Goal: Transaction & Acquisition: Purchase product/service

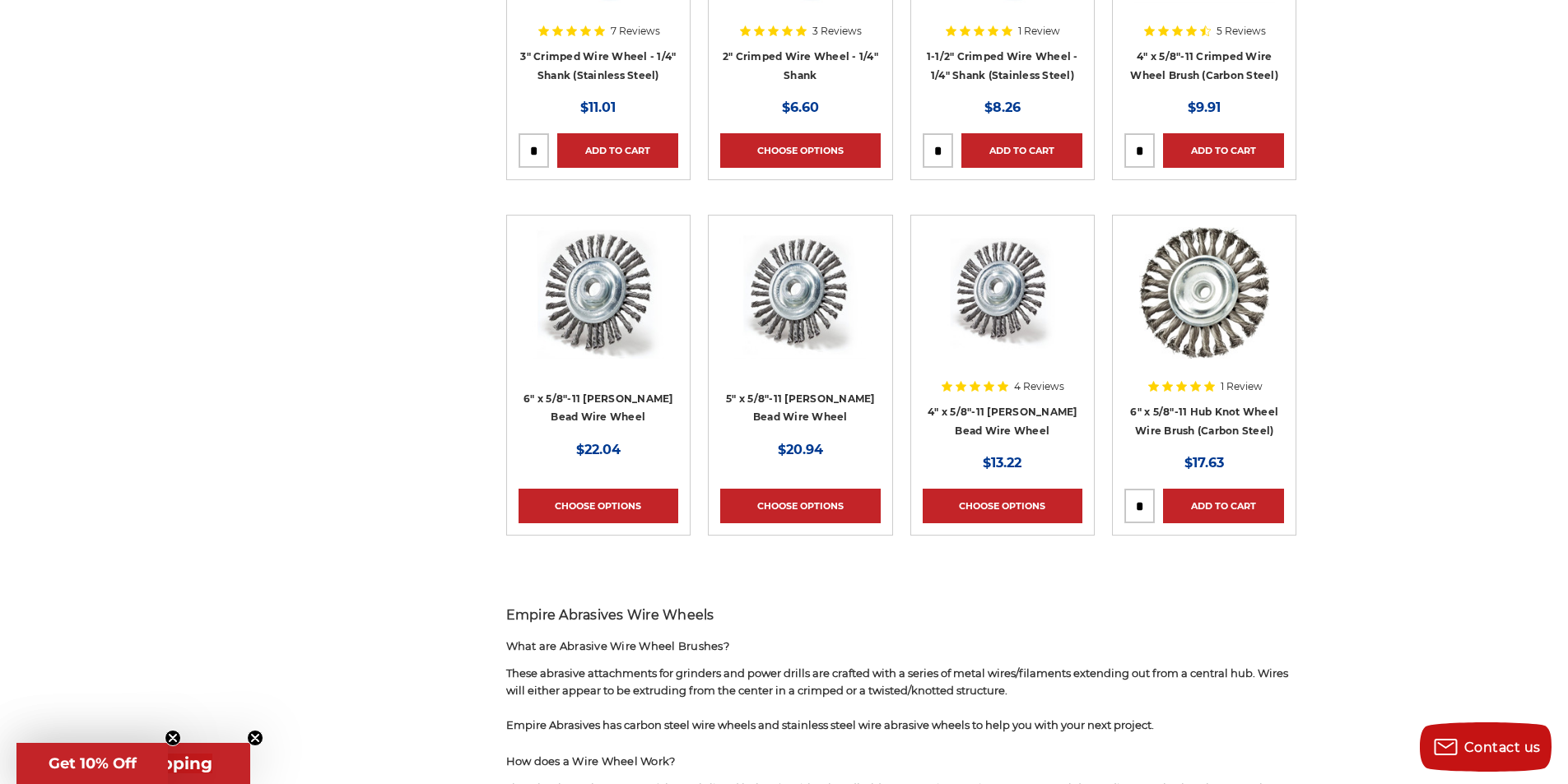
scroll to position [904, 0]
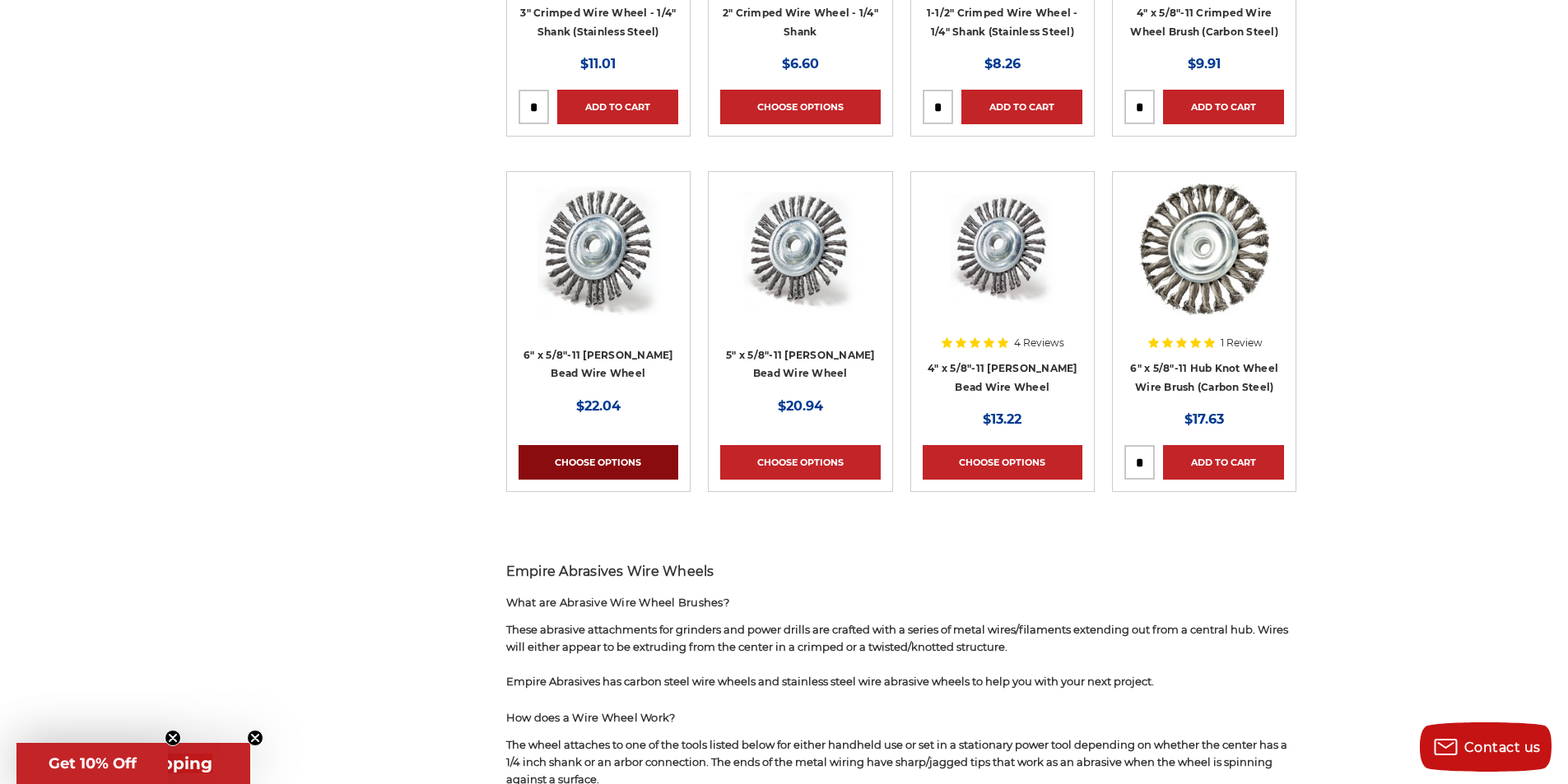
click at [614, 457] on link "Choose Options" at bounding box center [599, 462] width 159 height 34
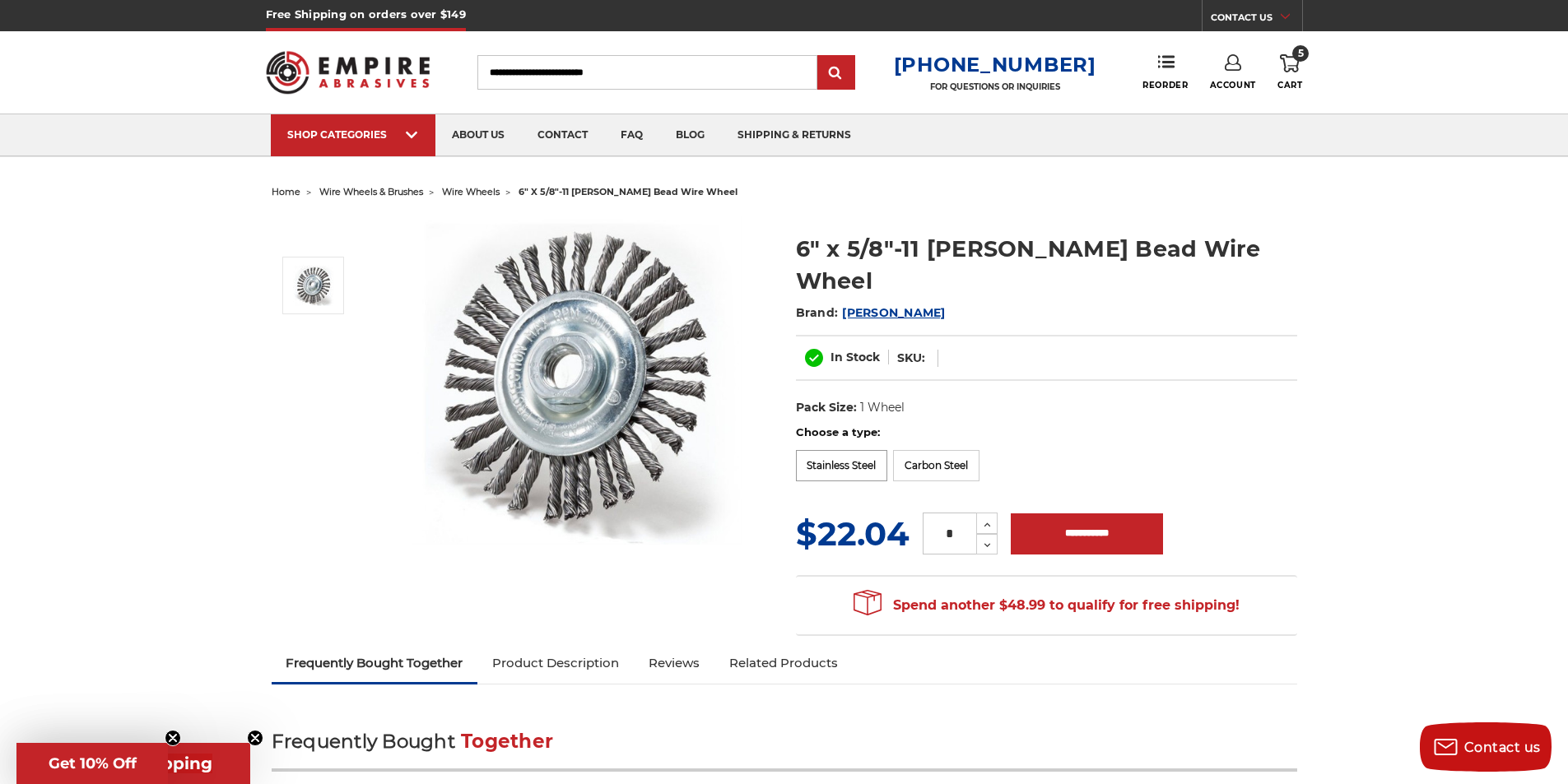
click at [840, 450] on label "Stainless Steel" at bounding box center [841, 465] width 92 height 31
click at [934, 448] on label "Carbon Steel" at bounding box center [935, 464] width 86 height 31
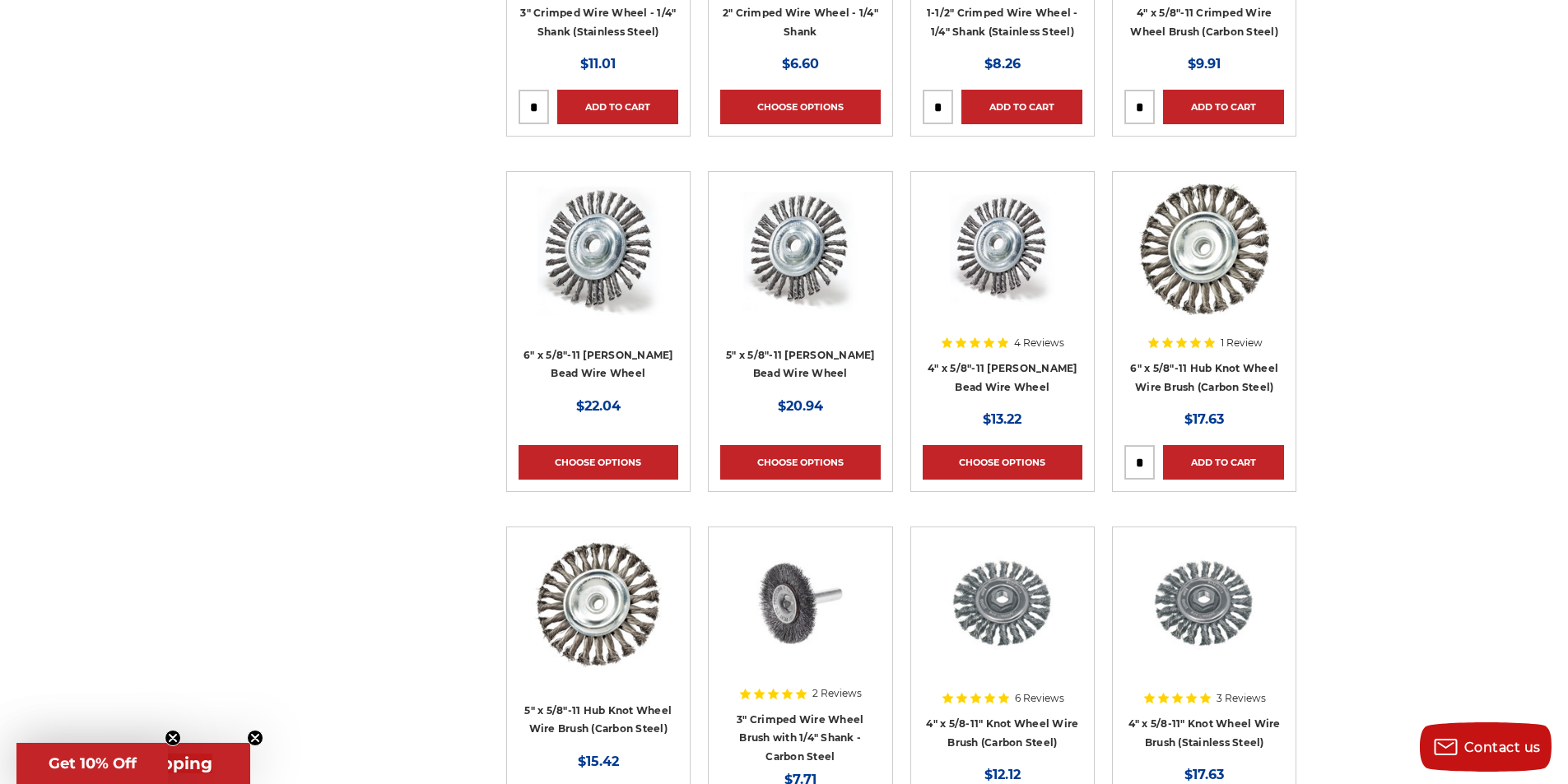
click at [1206, 266] on img at bounding box center [1204, 248] width 130 height 132
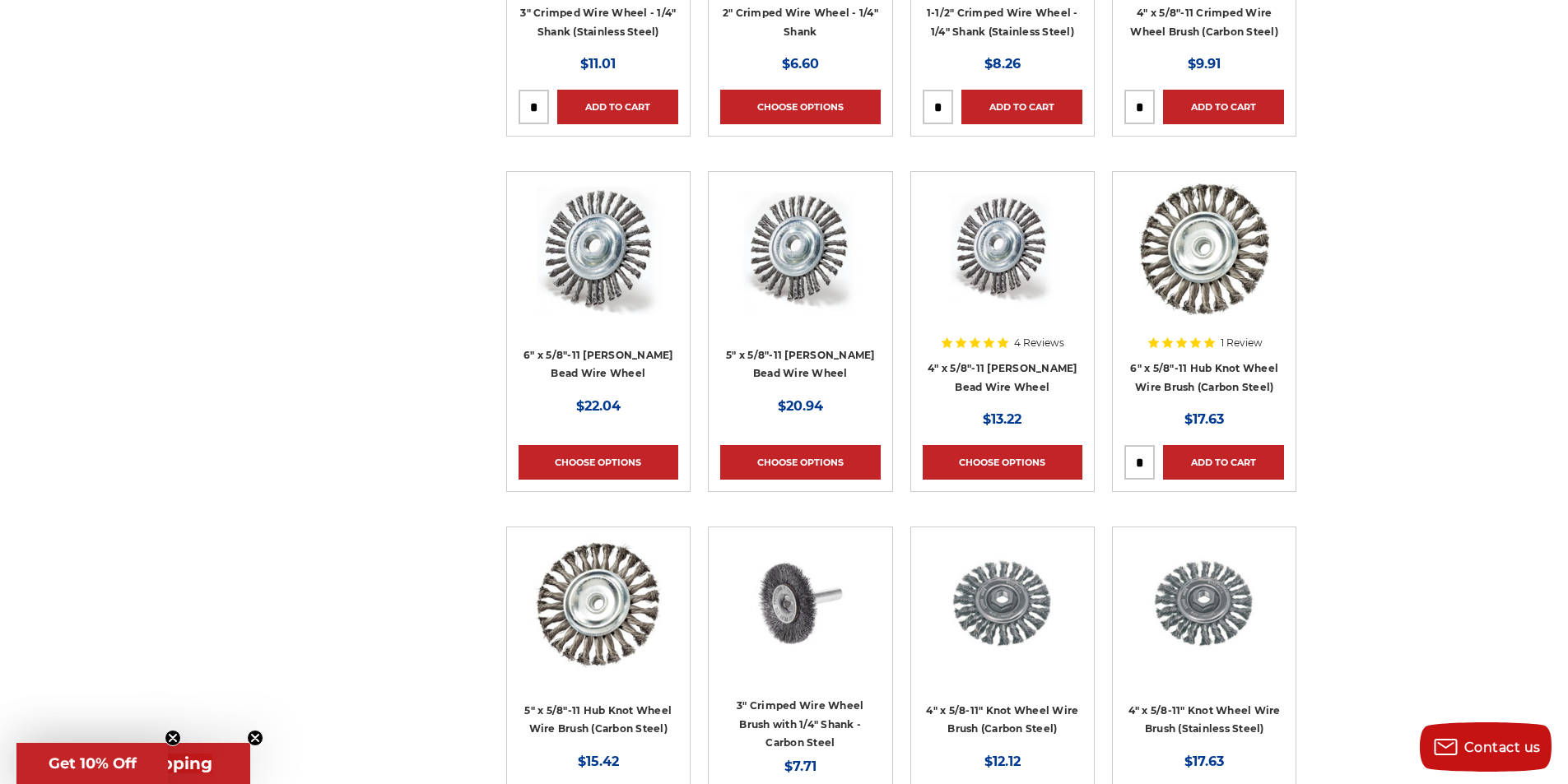
click at [595, 264] on img at bounding box center [598, 248] width 132 height 132
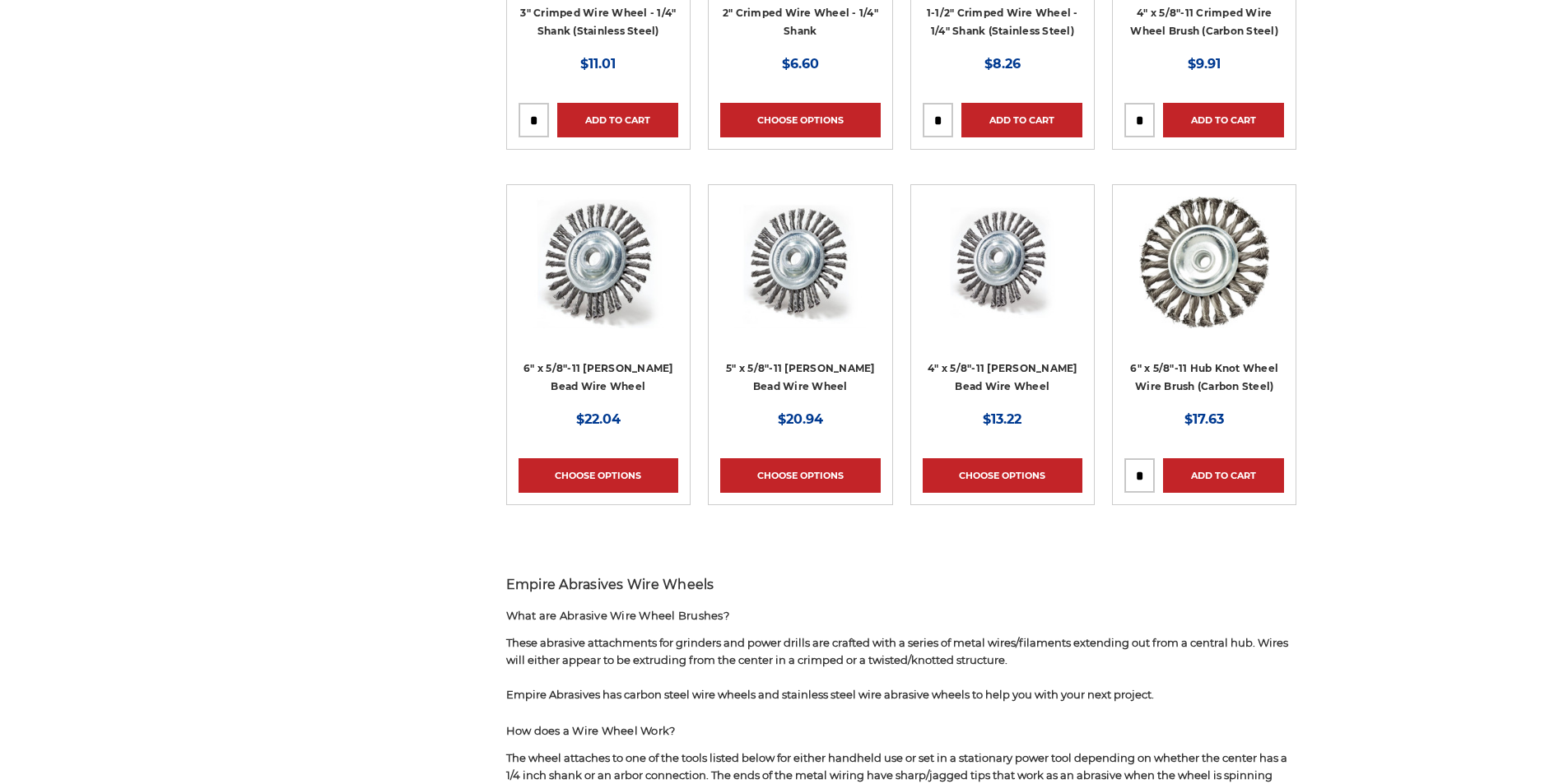
click at [1244, 275] on img at bounding box center [1204, 262] width 130 height 132
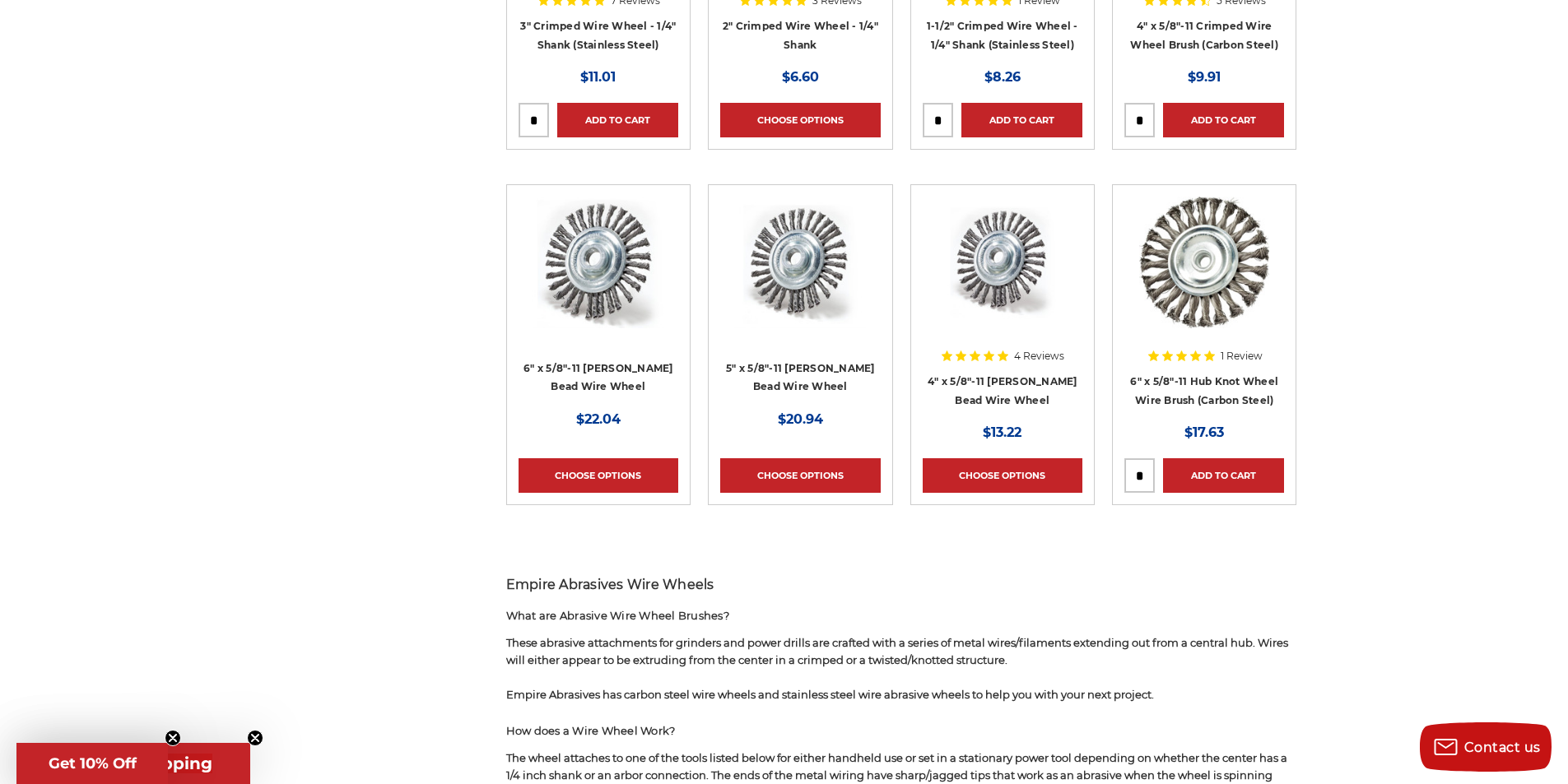
scroll to position [904, 0]
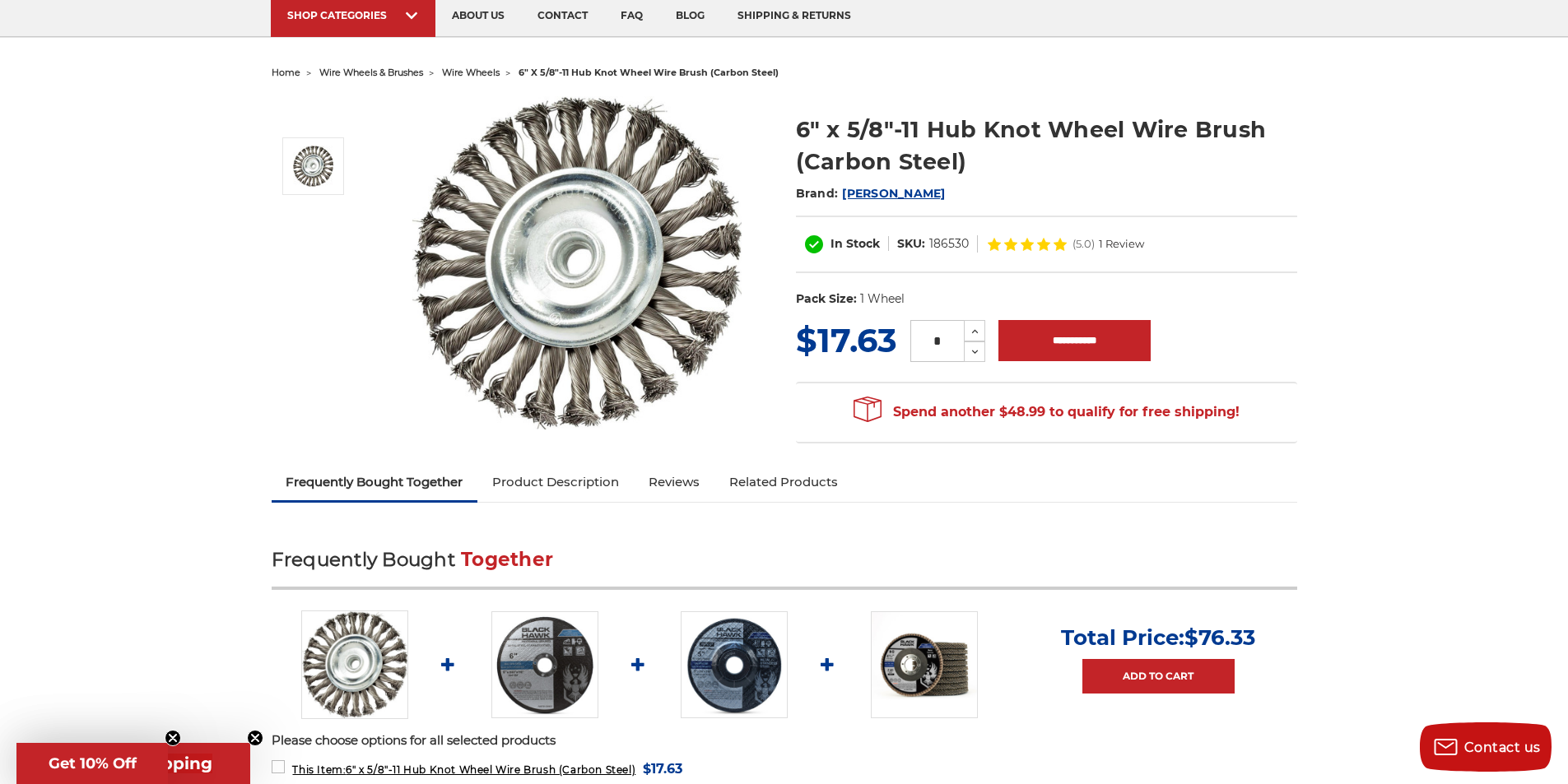
scroll to position [82, 0]
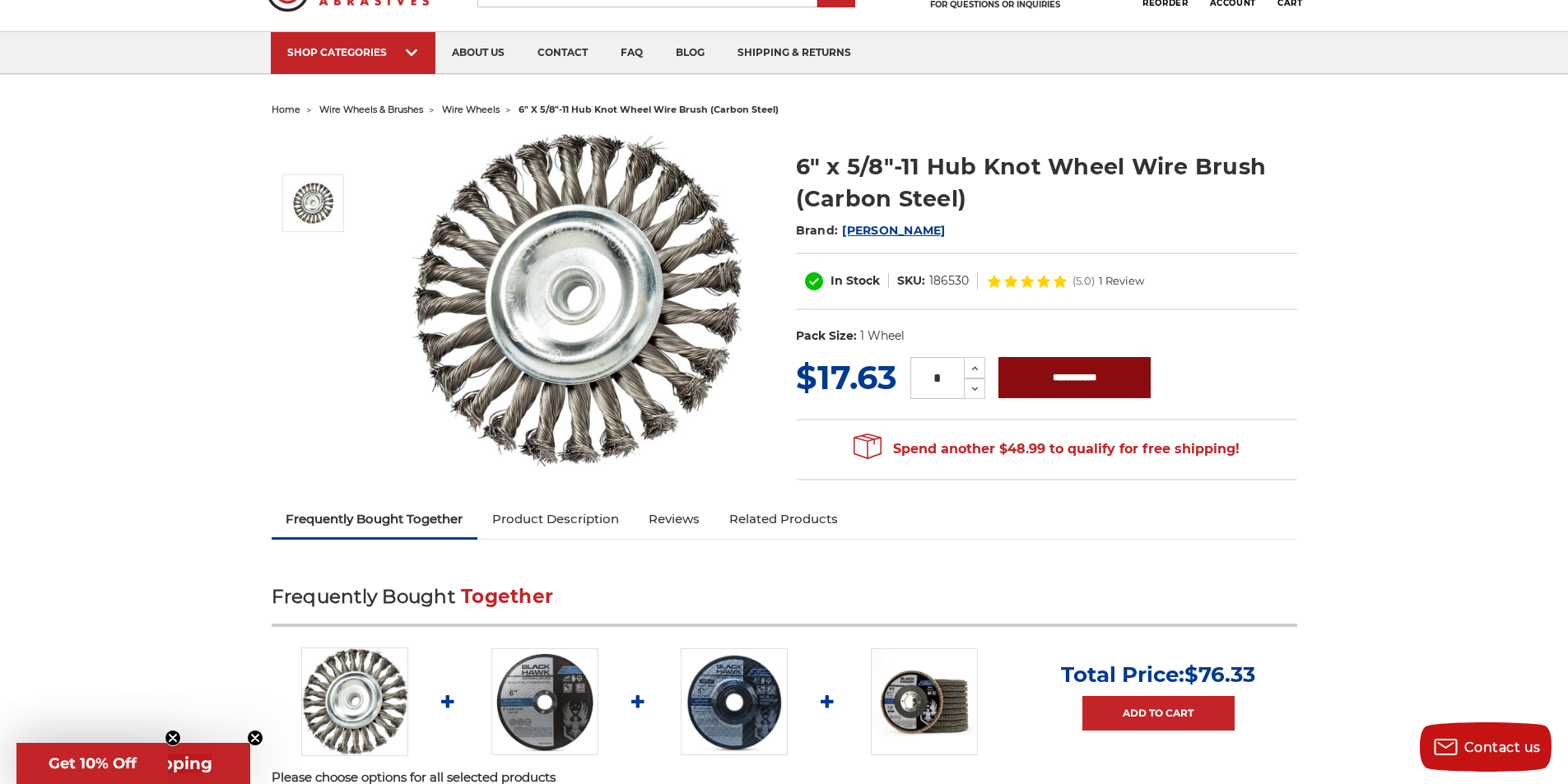
click at [1077, 376] on input "**********" at bounding box center [1074, 377] width 153 height 41
type input "**********"
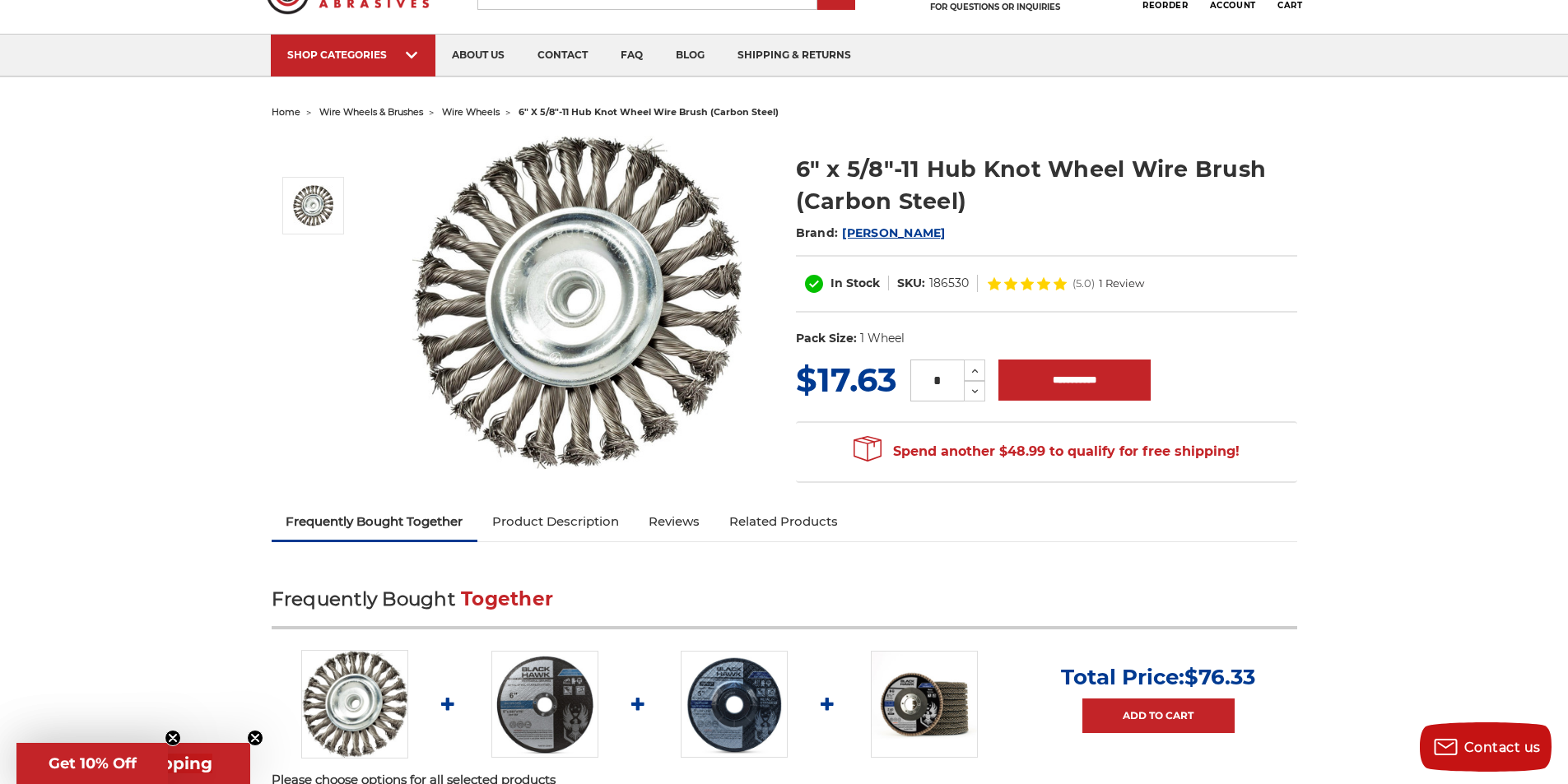
scroll to position [0, 0]
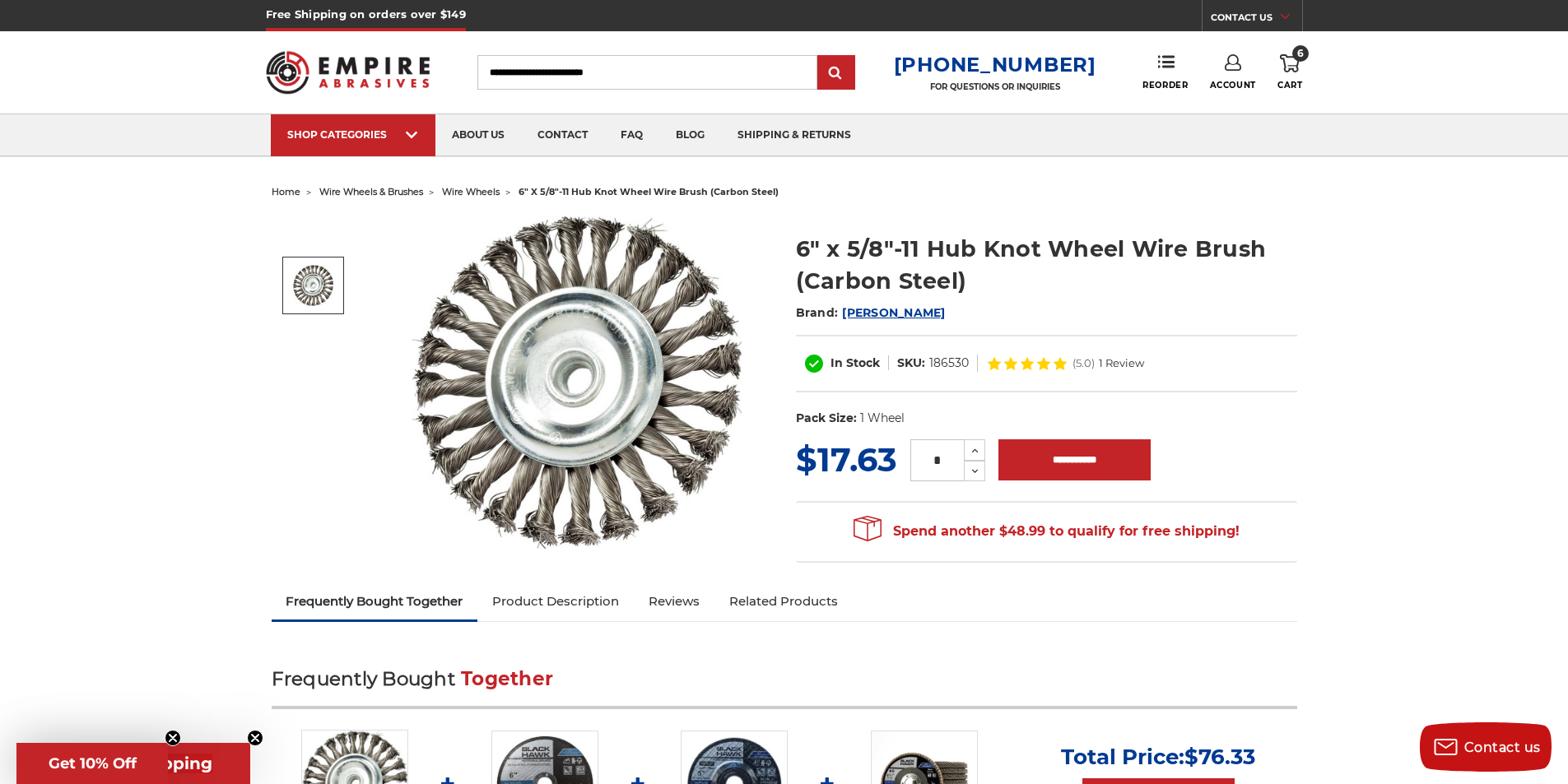
click at [283, 193] on span "home" at bounding box center [286, 191] width 28 height 11
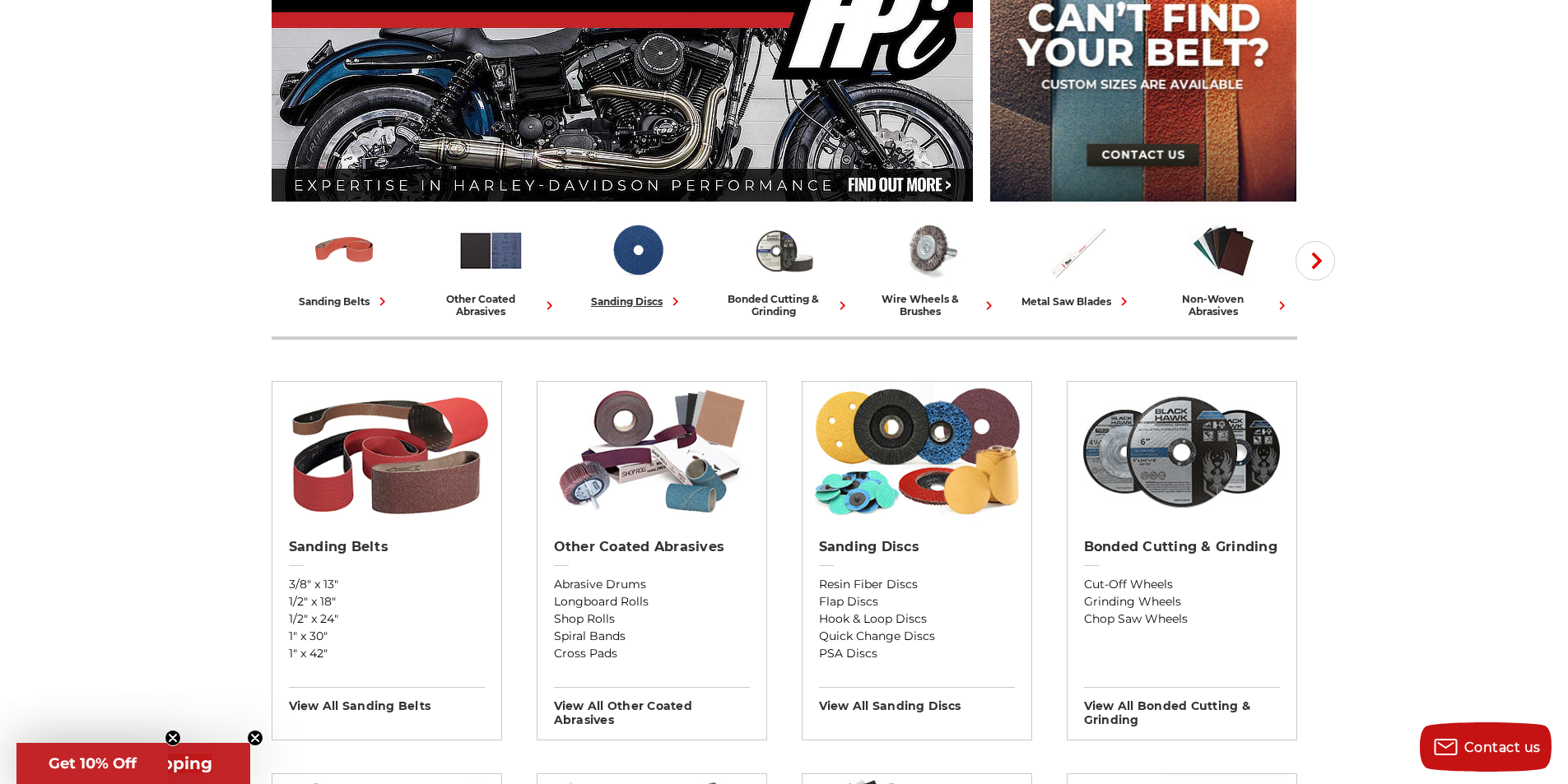
click at [618, 301] on div "sanding discs" at bounding box center [637, 301] width 93 height 17
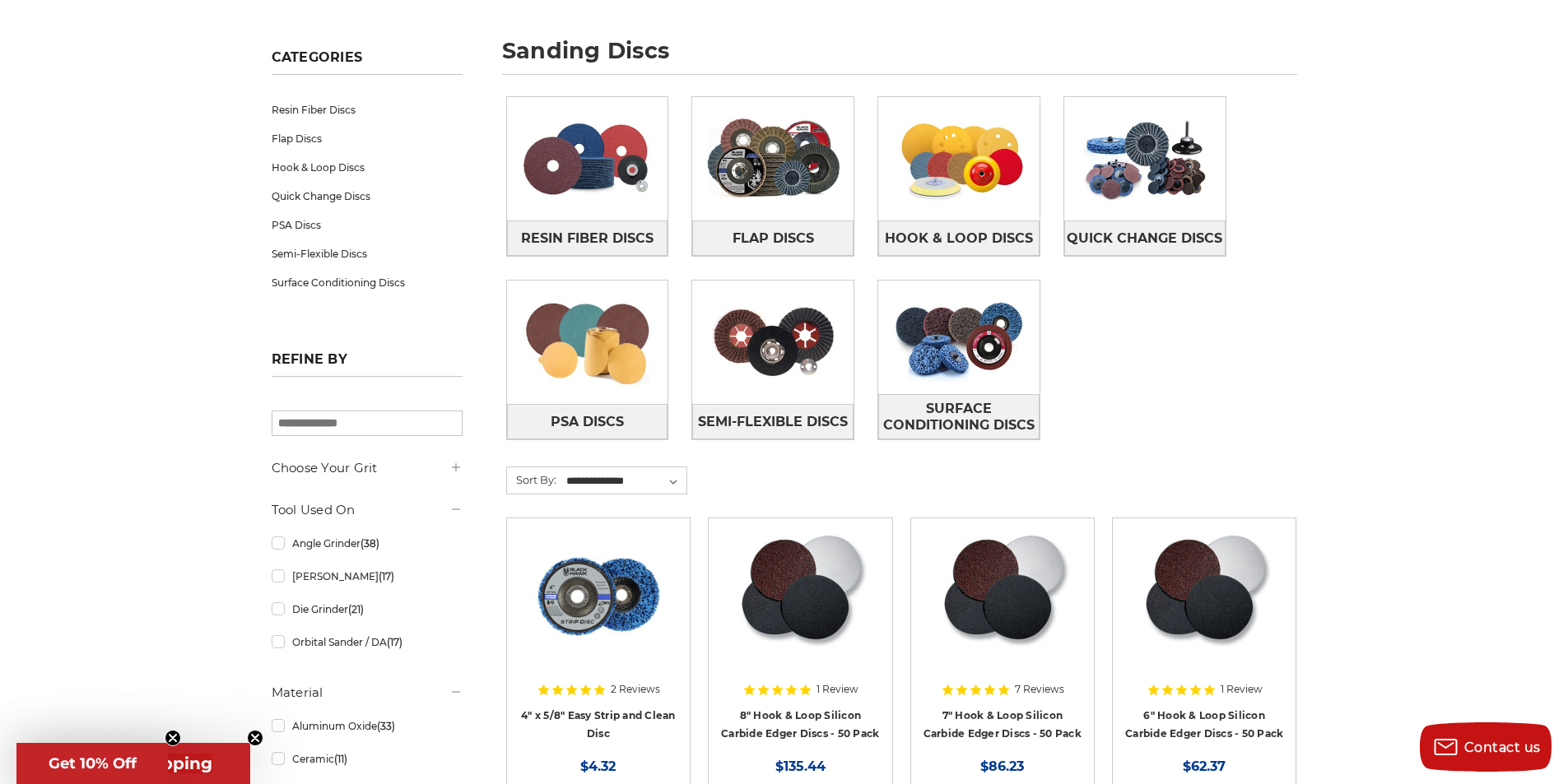
scroll to position [246, 0]
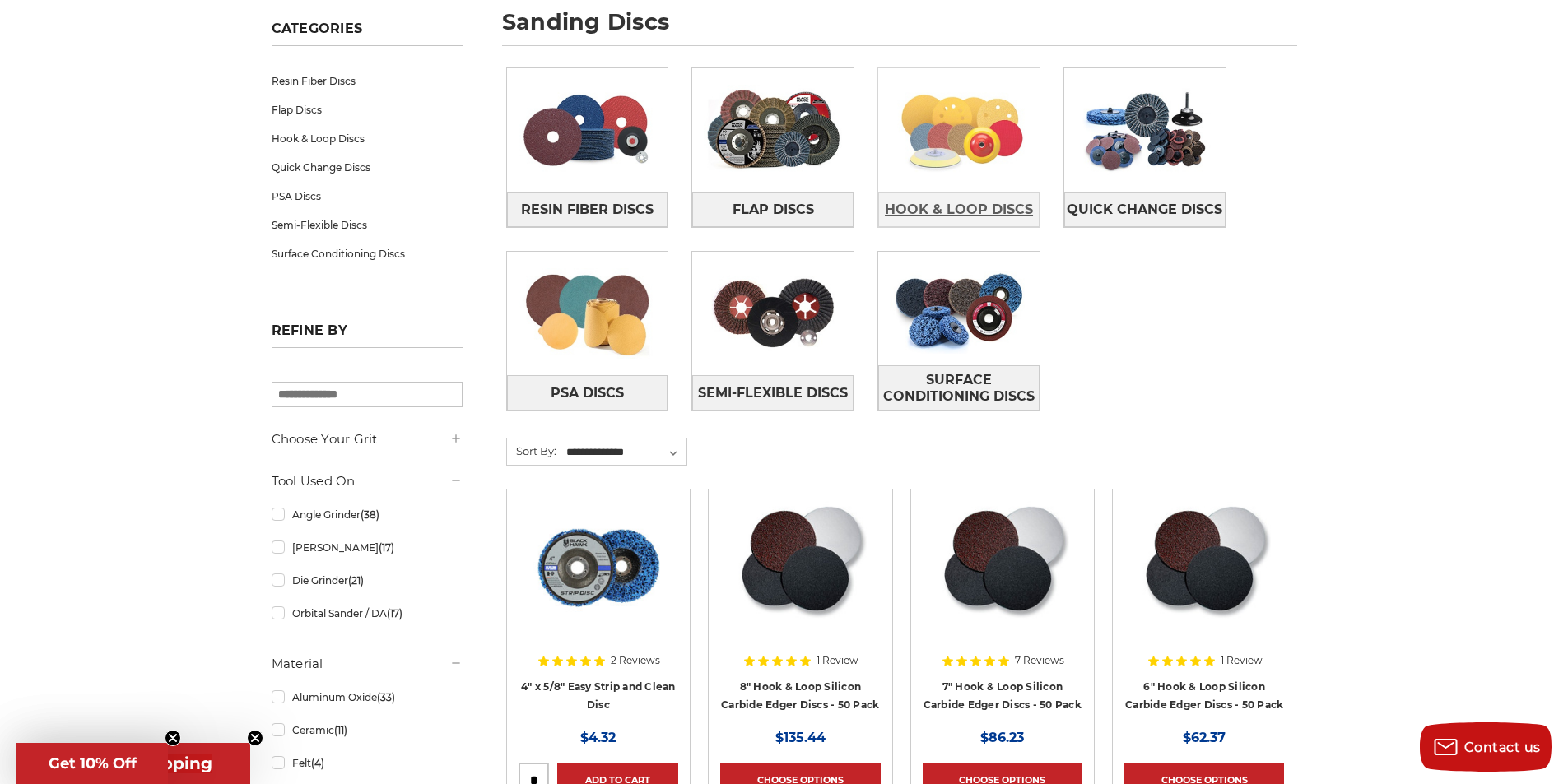
click at [960, 209] on span "Hook & Loop Discs" at bounding box center [959, 210] width 148 height 28
